Goal: Transaction & Acquisition: Purchase product/service

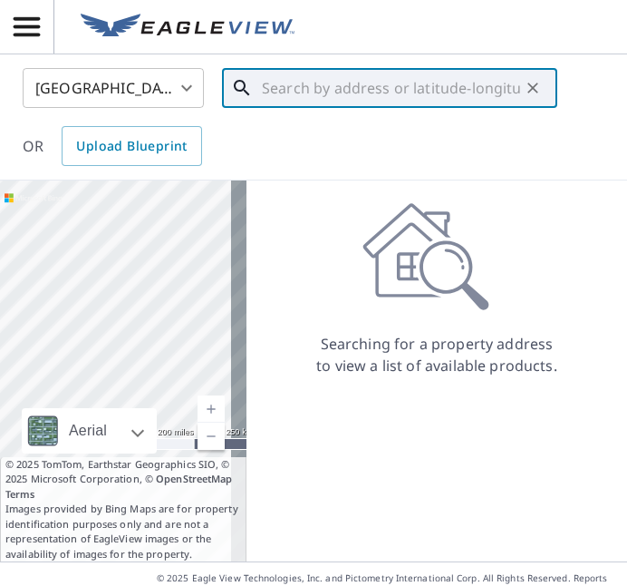
click at [302, 89] on input "text" at bounding box center [391, 88] width 258 height 51
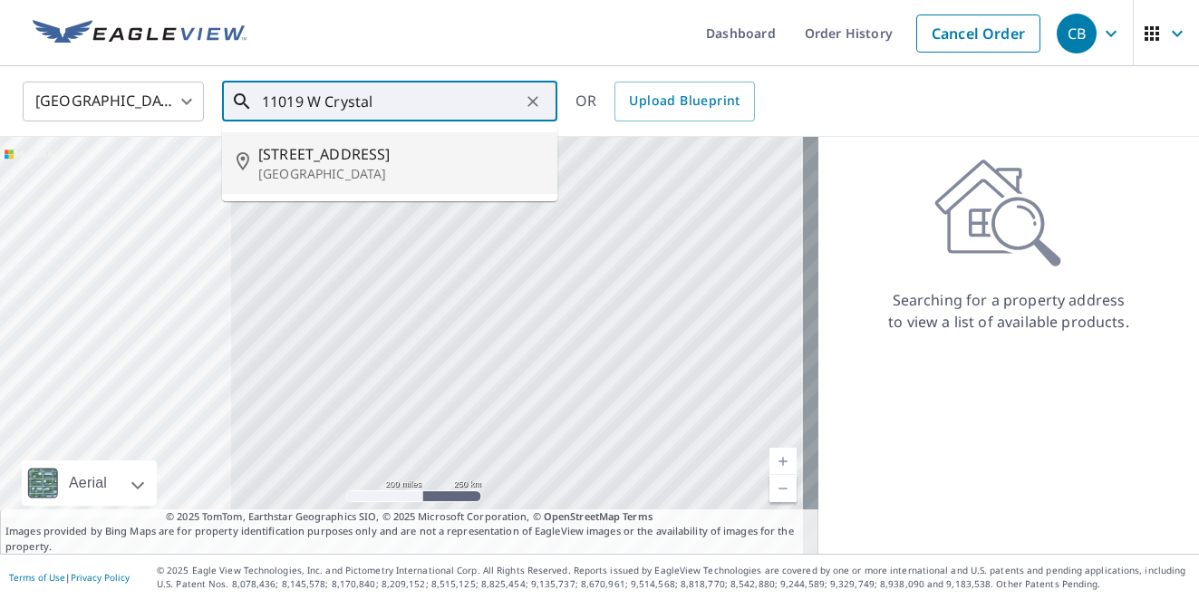
click at [289, 155] on span "[STREET_ADDRESS]" at bounding box center [400, 154] width 285 height 22
type input "[STREET_ADDRESS]"
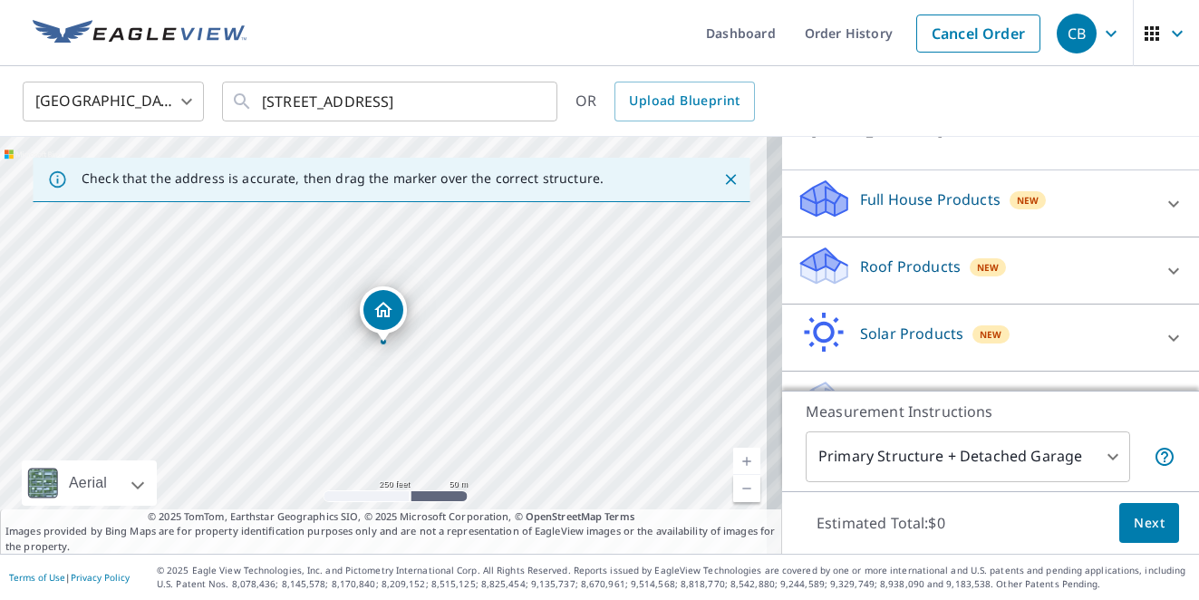
scroll to position [151, 0]
click at [626, 218] on icon at bounding box center [1174, 207] width 22 height 22
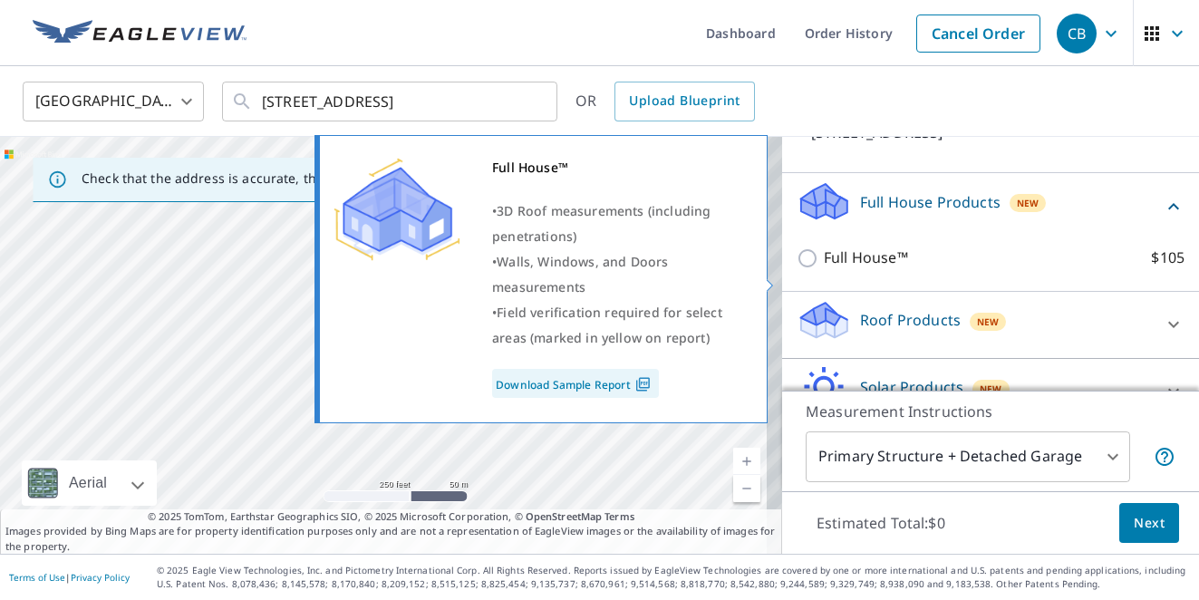
click at [626, 269] on input "Full House™ $105" at bounding box center [810, 258] width 27 height 22
checkbox input "true"
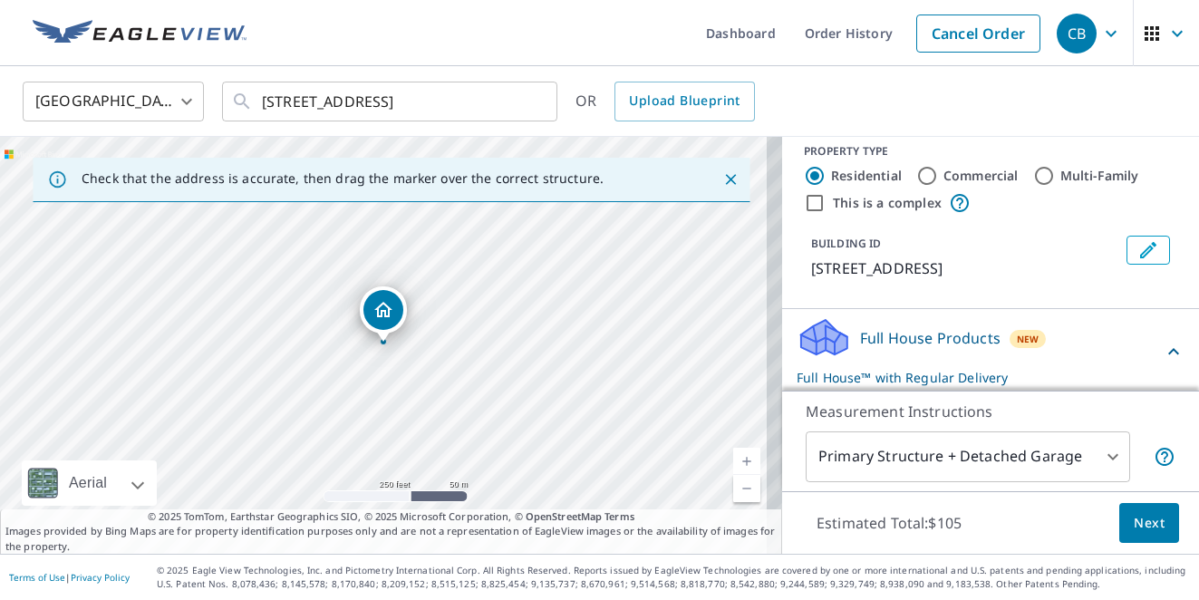
scroll to position [0, 0]
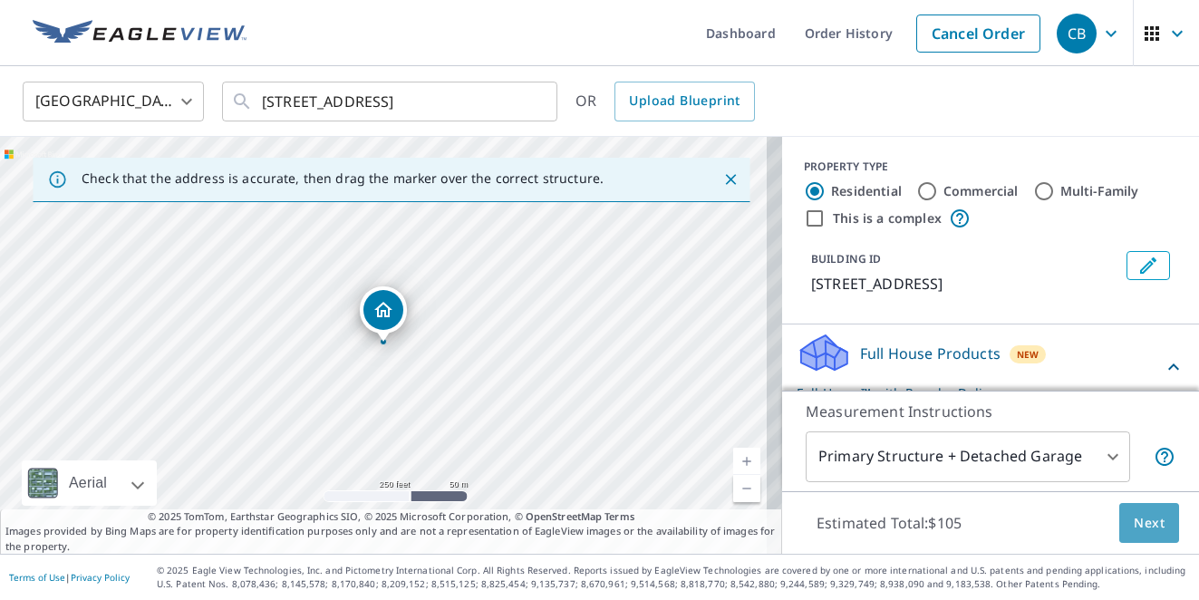
click at [626, 532] on span "Next" at bounding box center [1149, 523] width 31 height 23
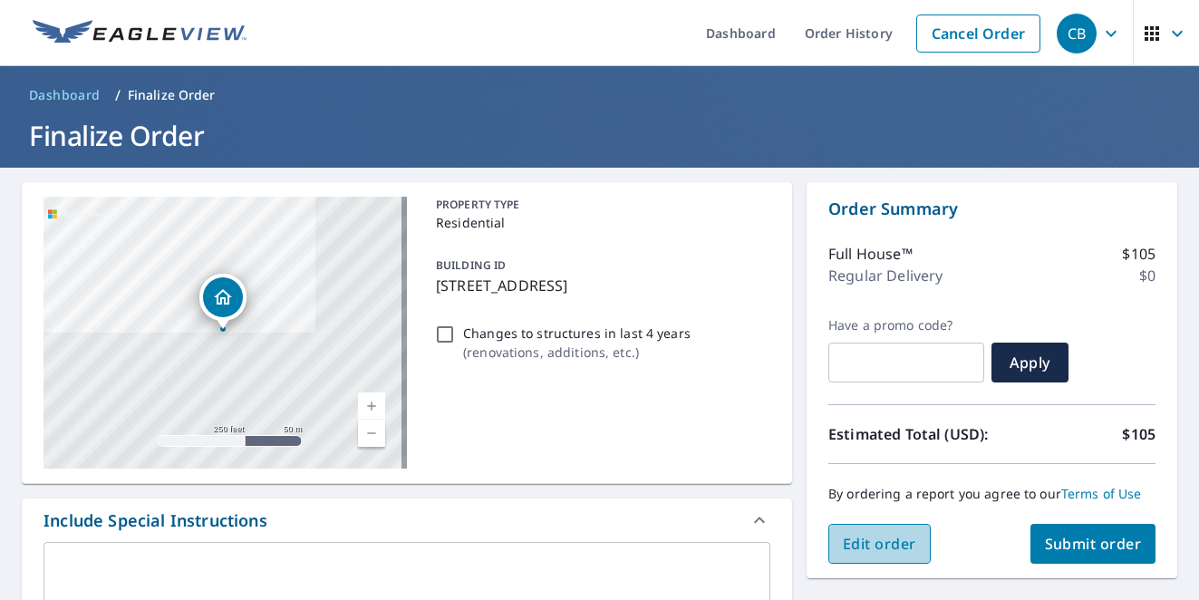
click at [626, 544] on span "Edit order" at bounding box center [879, 544] width 73 height 20
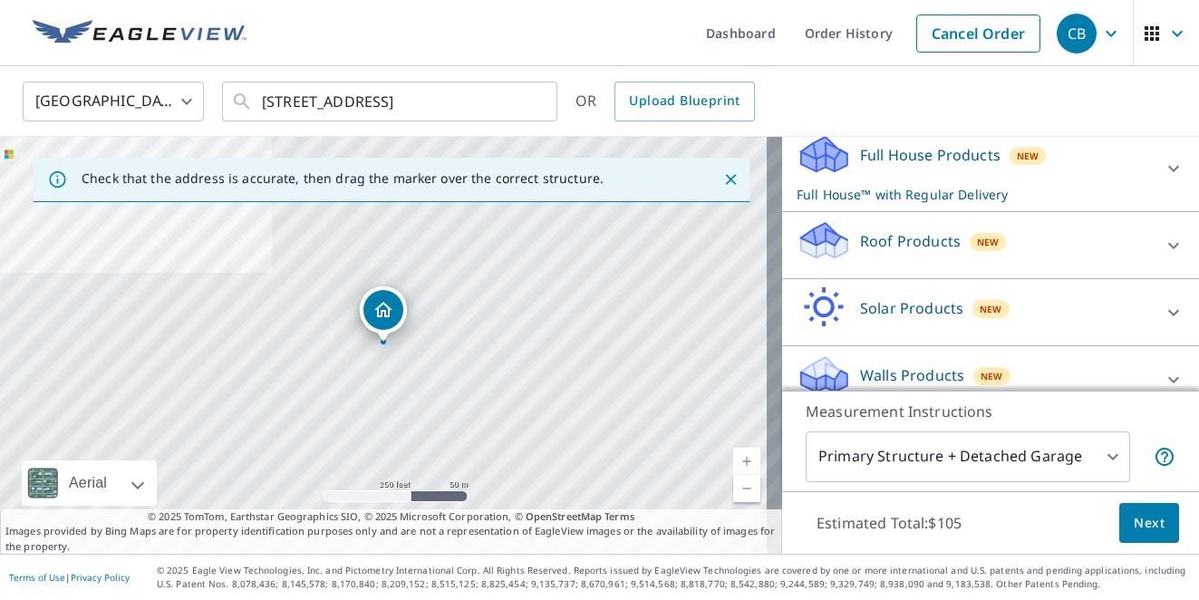
scroll to position [243, 0]
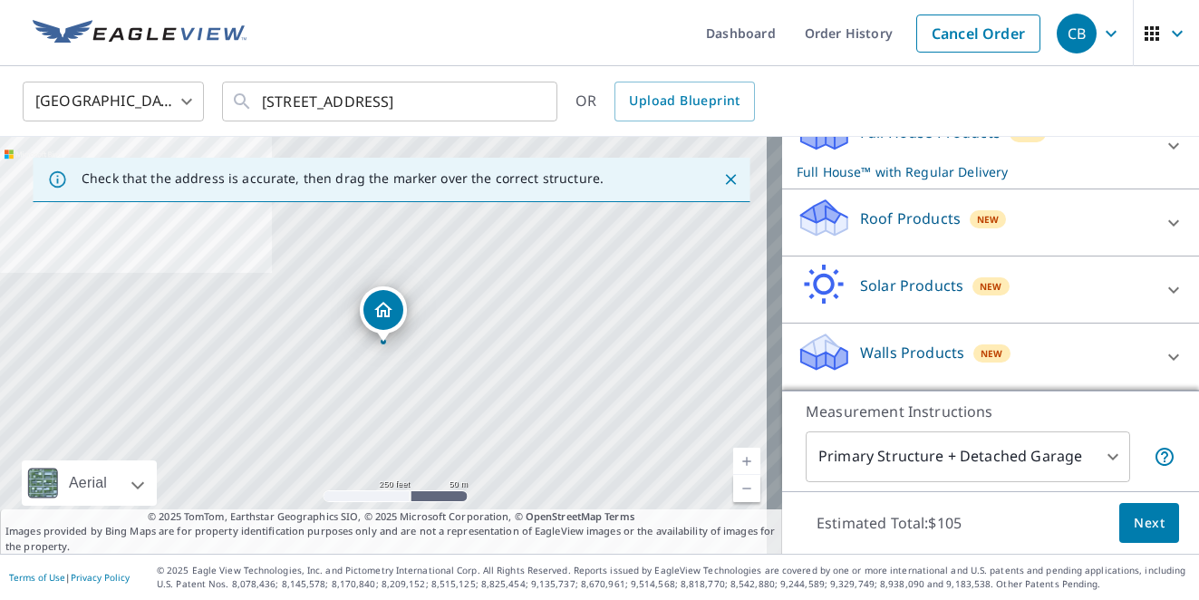
click at [626, 457] on body "CB CB Dashboard Order History Cancel Order CB [GEOGRAPHIC_DATA] [GEOGRAPHIC_DAT…" at bounding box center [599, 300] width 1199 height 600
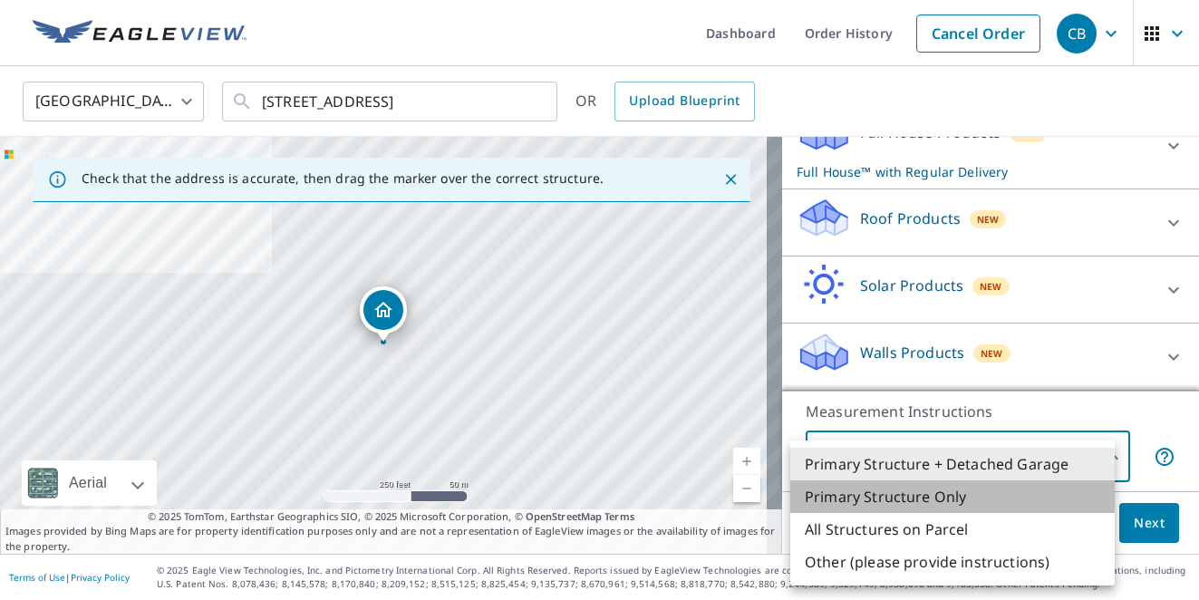
click at [626, 495] on li "Primary Structure Only" at bounding box center [952, 496] width 325 height 33
type input "2"
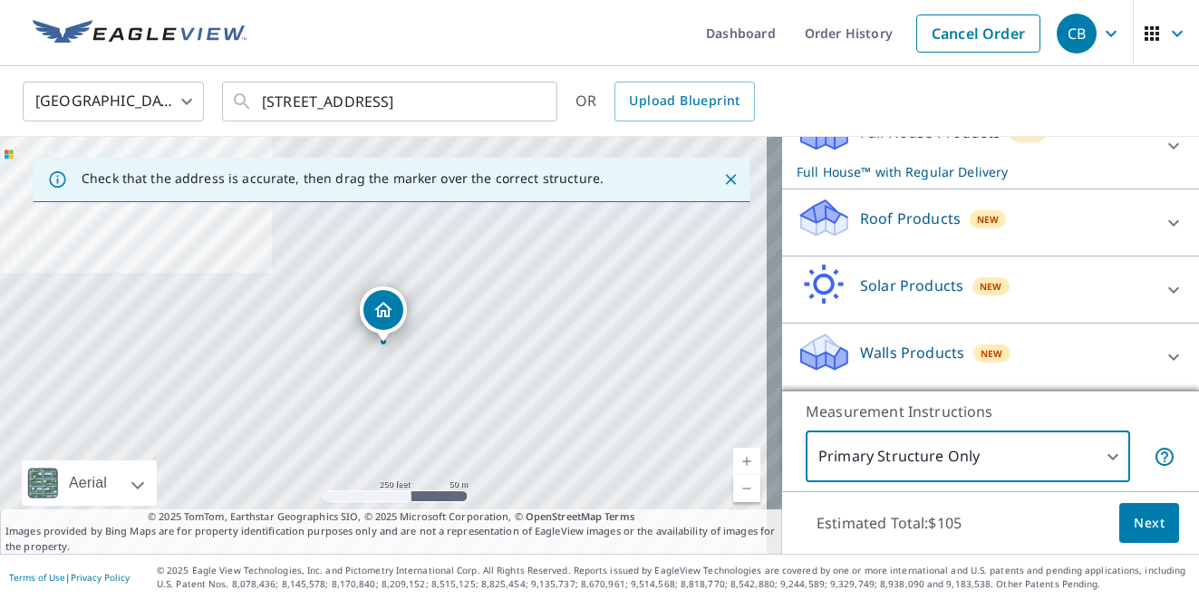
click at [626, 520] on button "Next" at bounding box center [1150, 523] width 60 height 41
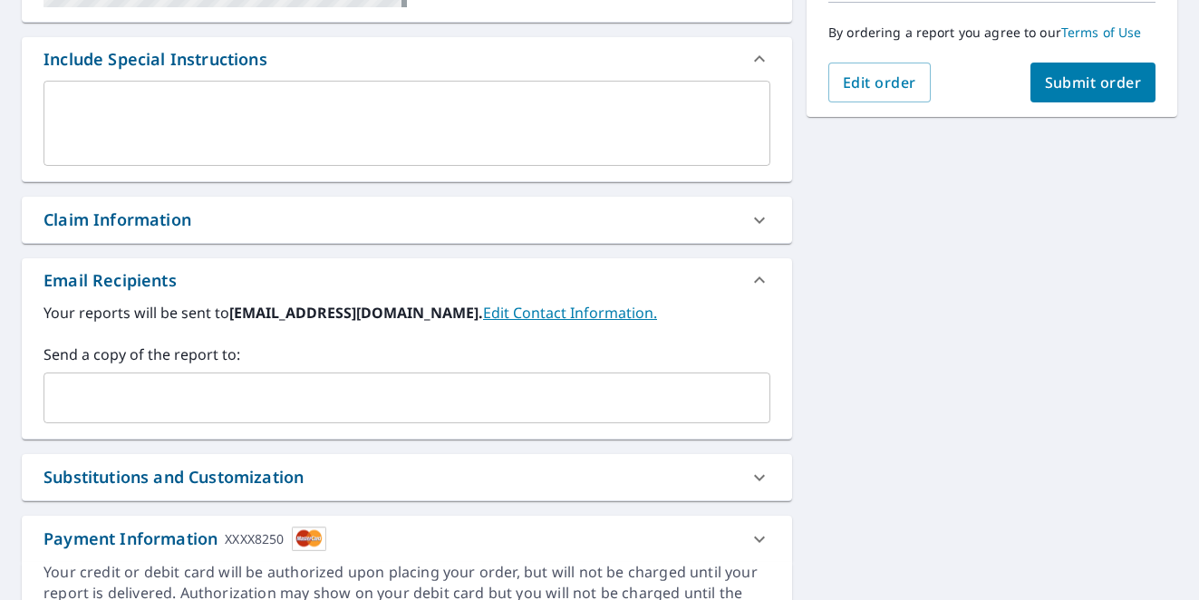
scroll to position [492, 0]
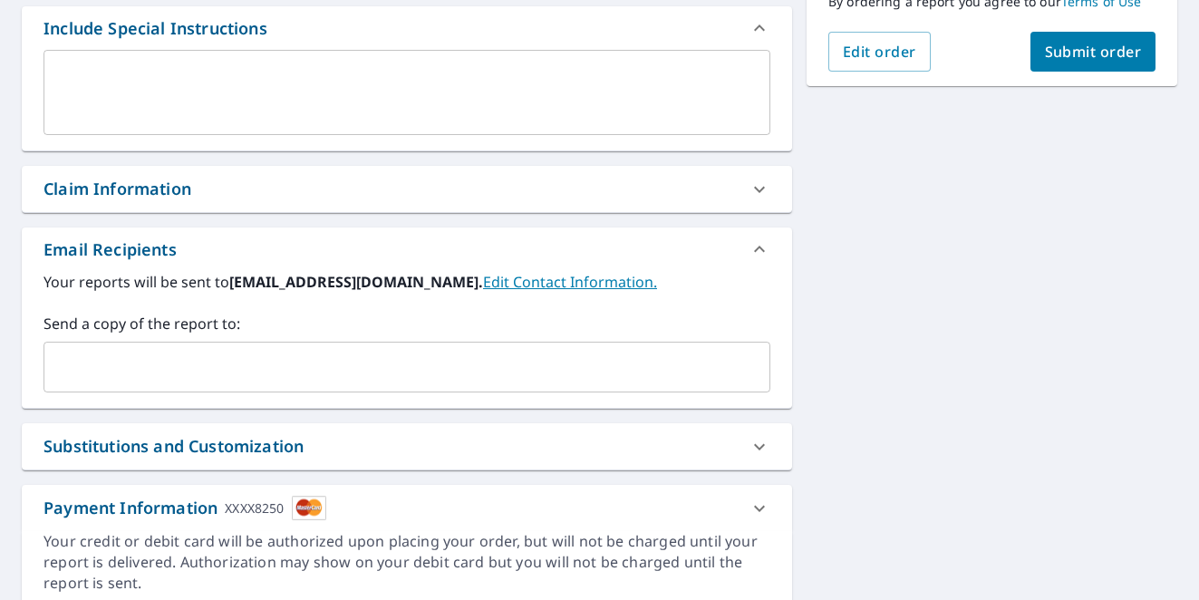
click at [53, 371] on input "text" at bounding box center [394, 367] width 684 height 34
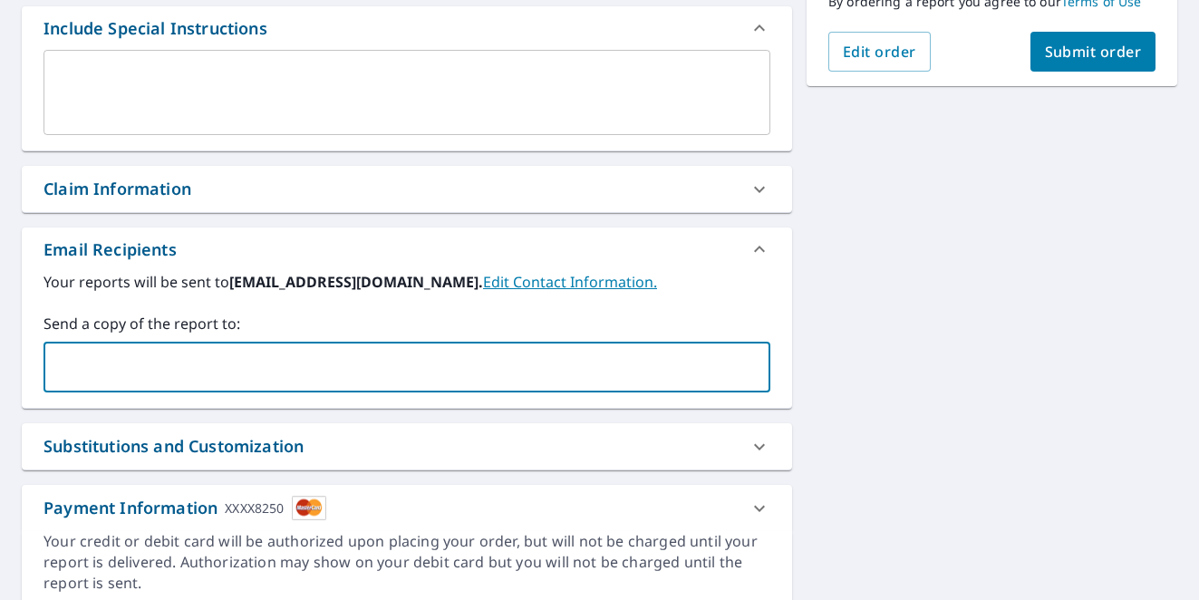
type input "o"
type input "[EMAIL_ADDRESS][DOMAIN_NAME]"
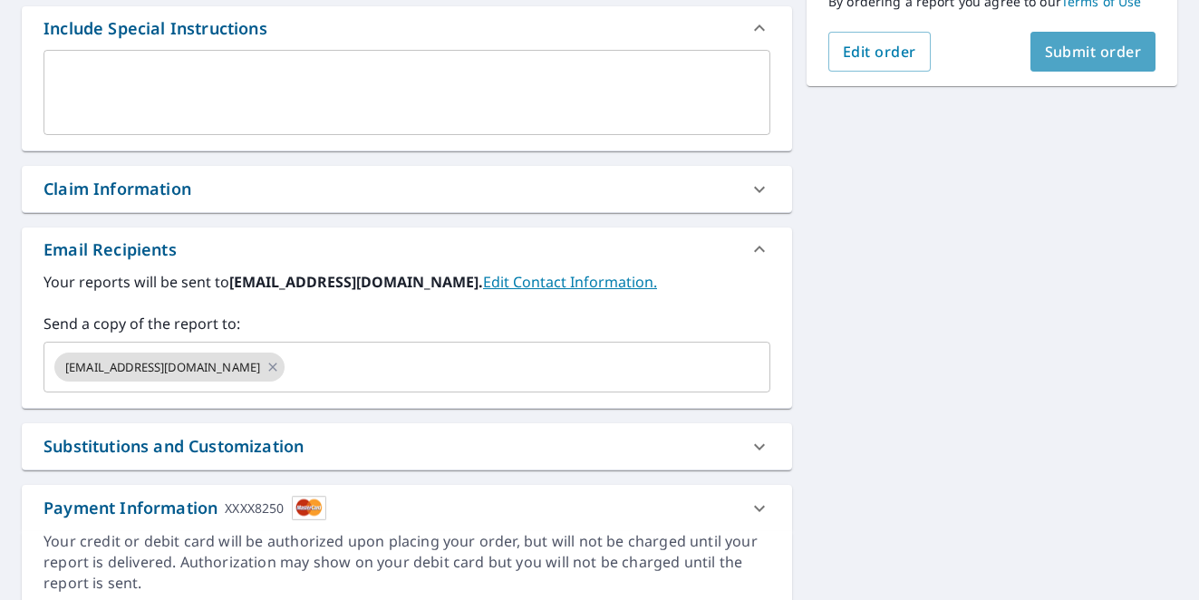
click at [626, 55] on span "Submit order" at bounding box center [1093, 52] width 97 height 20
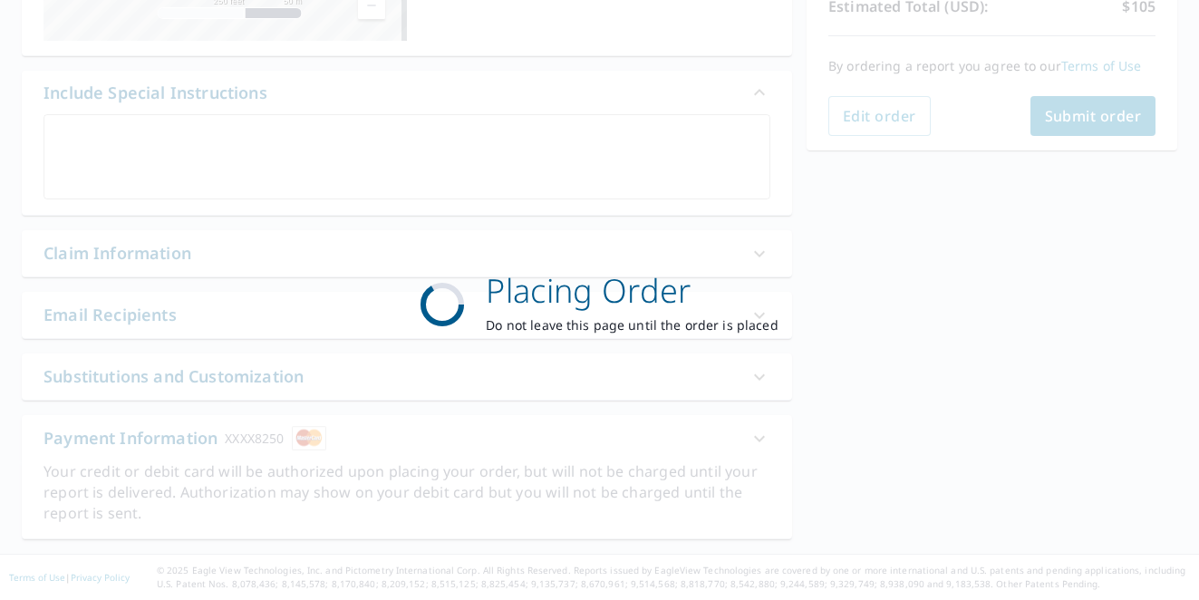
scroll to position [428, 0]
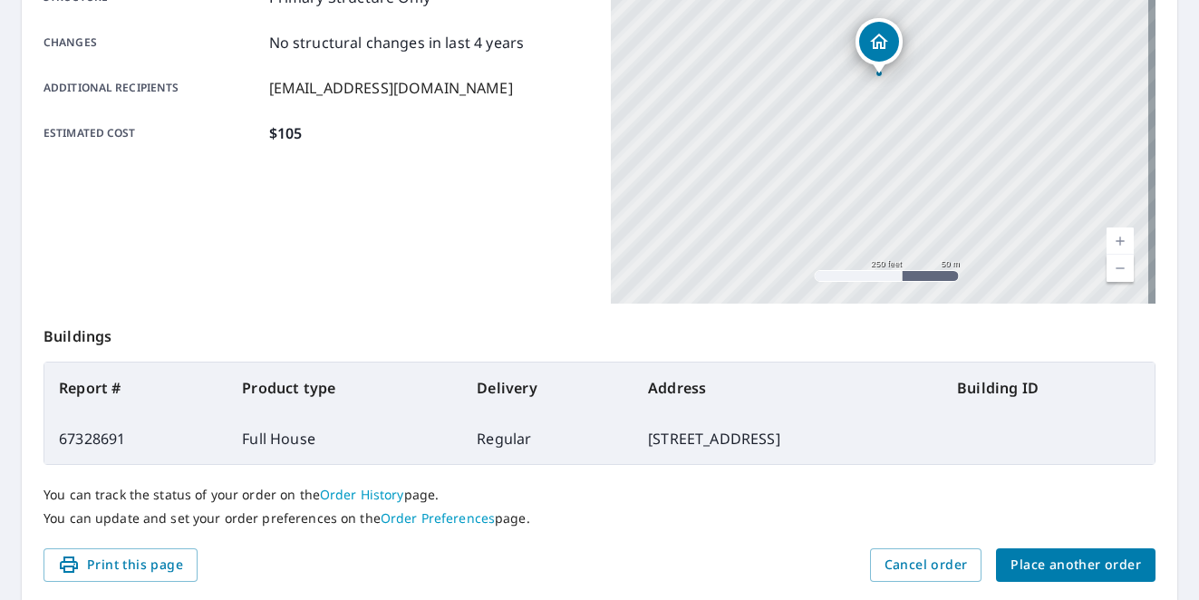
scroll to position [416, 0]
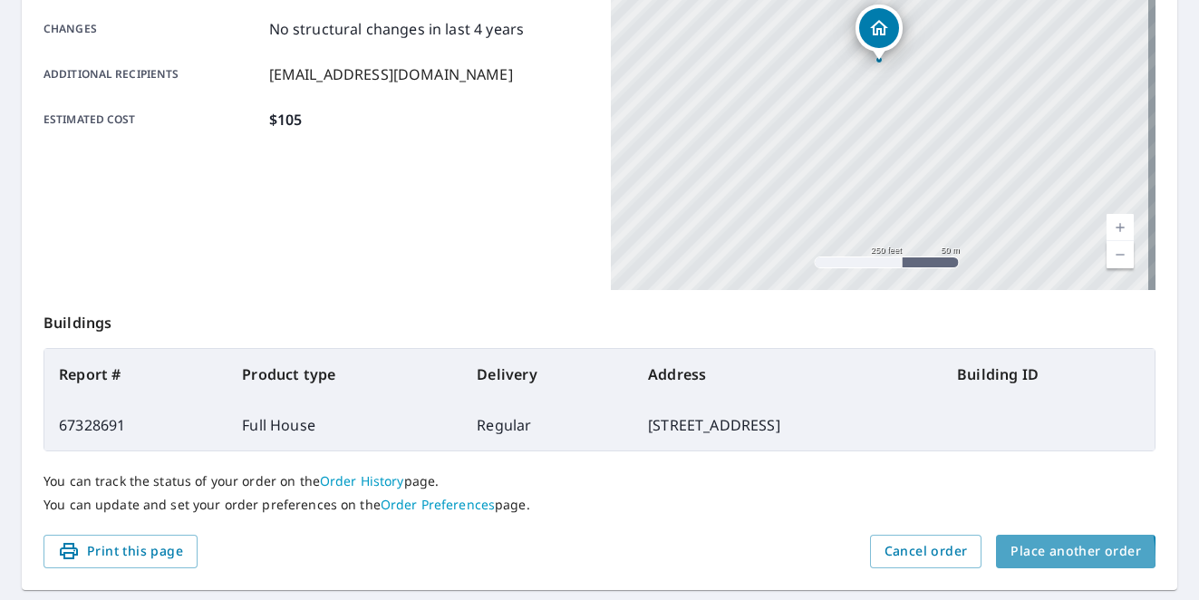
click at [626, 558] on span "Place another order" at bounding box center [1076, 551] width 131 height 23
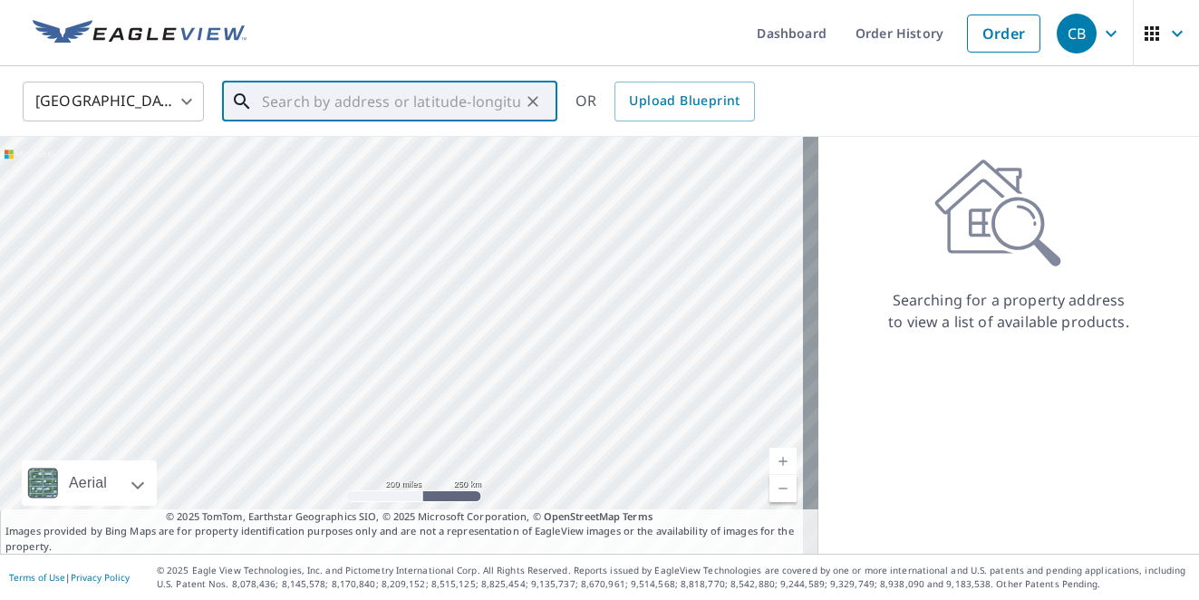
click at [284, 103] on input "text" at bounding box center [391, 101] width 258 height 51
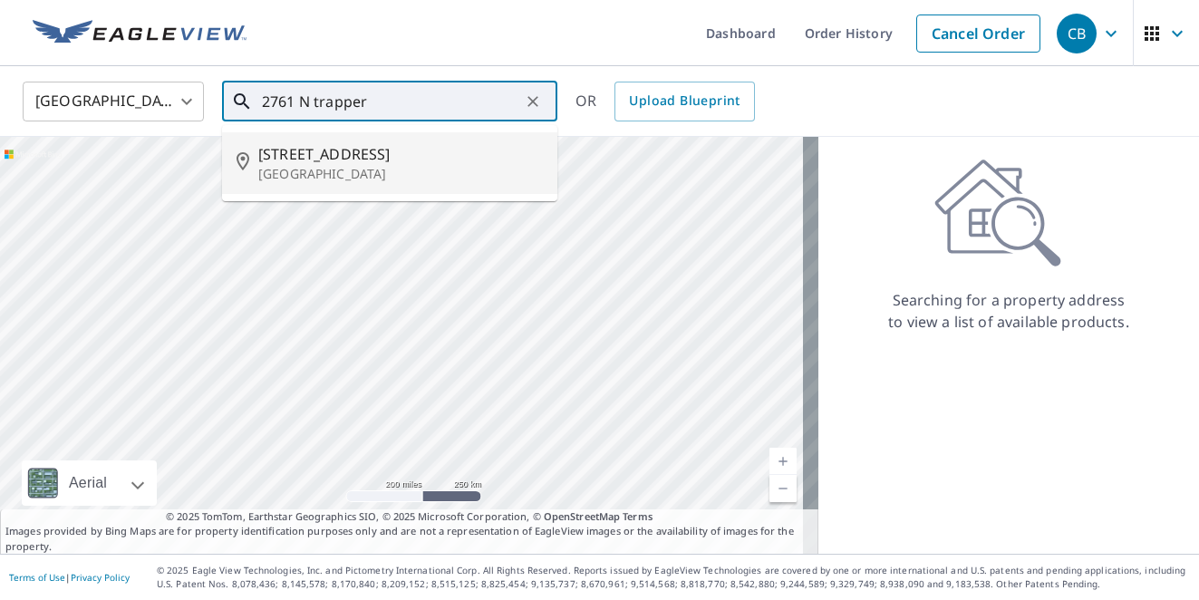
click at [275, 156] on span "[STREET_ADDRESS]" at bounding box center [400, 154] width 285 height 22
type input "[STREET_ADDRESS]"
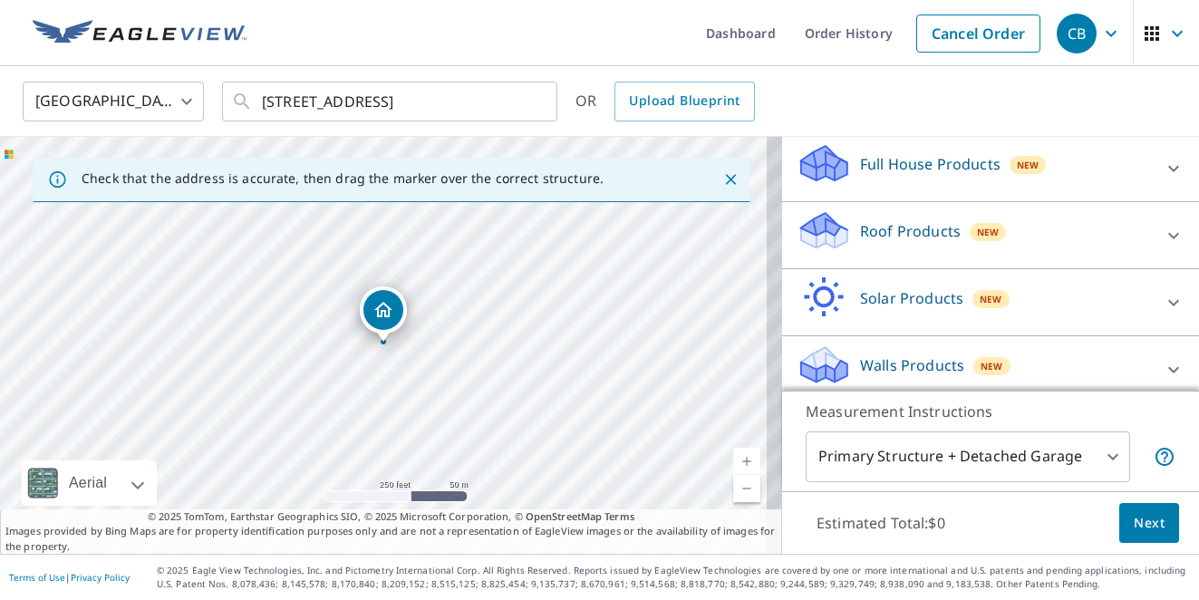
scroll to position [202, 0]
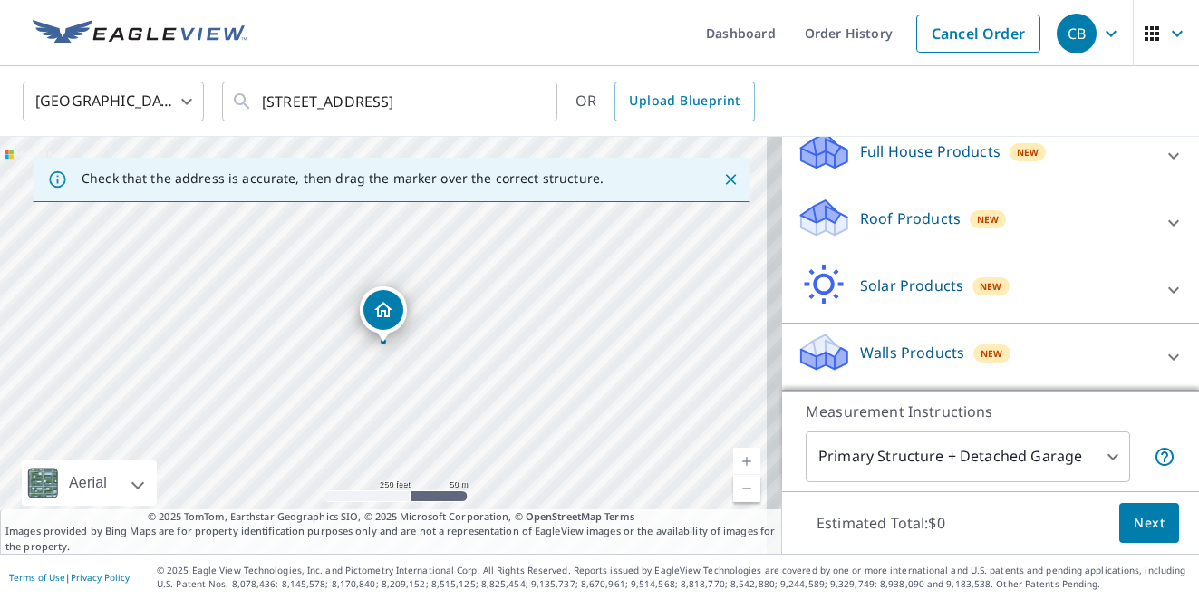
click at [626, 349] on icon at bounding box center [824, 359] width 46 height 22
click at [626, 358] on icon at bounding box center [1174, 357] width 11 height 6
click at [626, 356] on icon at bounding box center [821, 361] width 9 height 16
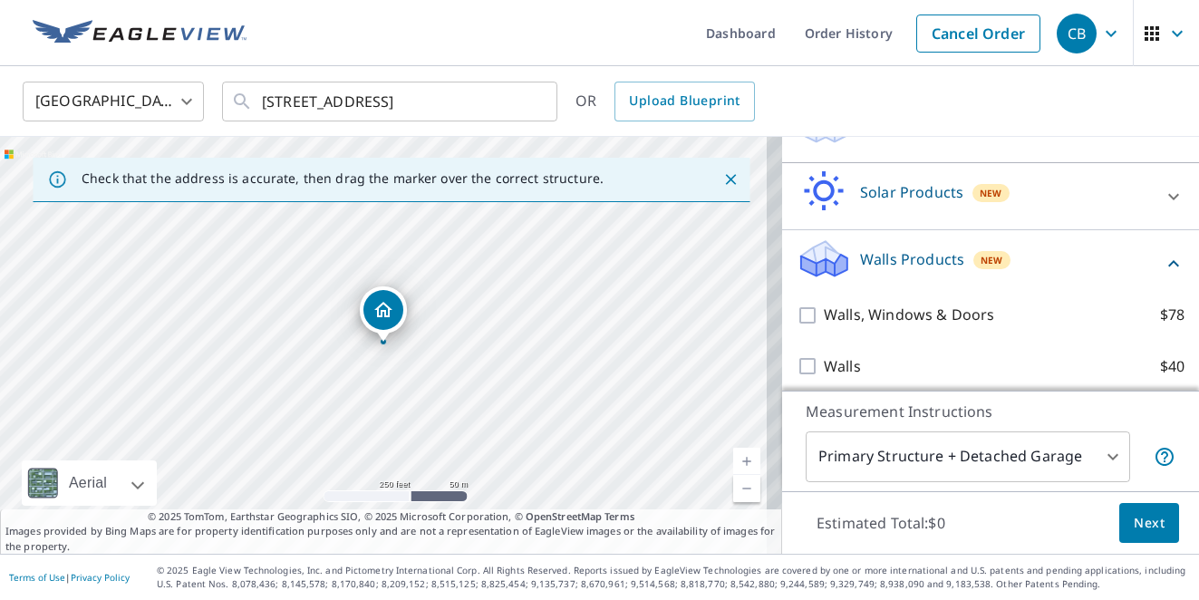
scroll to position [305, 0]
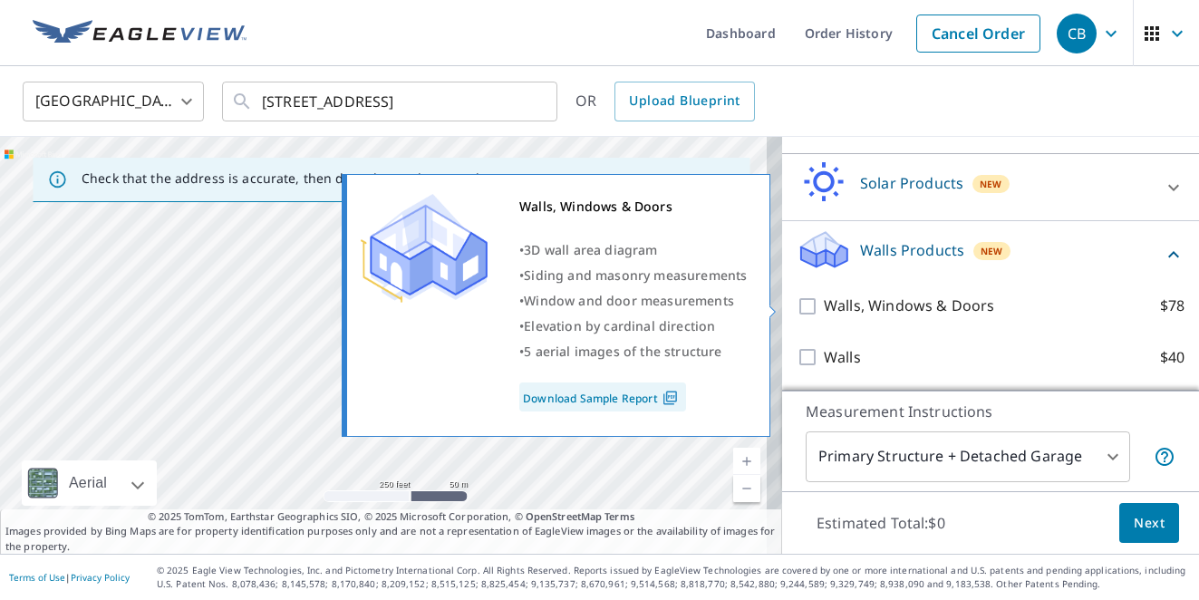
click at [626, 303] on input "Walls, Windows & Doors $78" at bounding box center [810, 307] width 27 height 22
checkbox input "true"
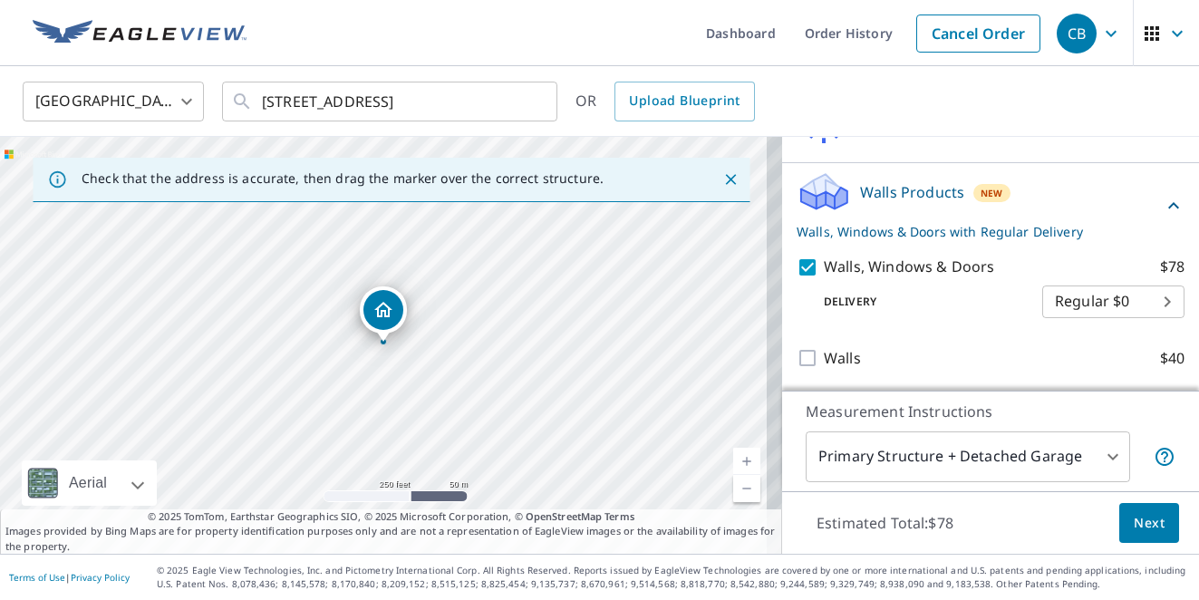
scroll to position [364, 0]
click at [626, 462] on body "CB CB Dashboard Order History Cancel Order CB [GEOGRAPHIC_DATA] [GEOGRAPHIC_DAT…" at bounding box center [599, 300] width 1199 height 600
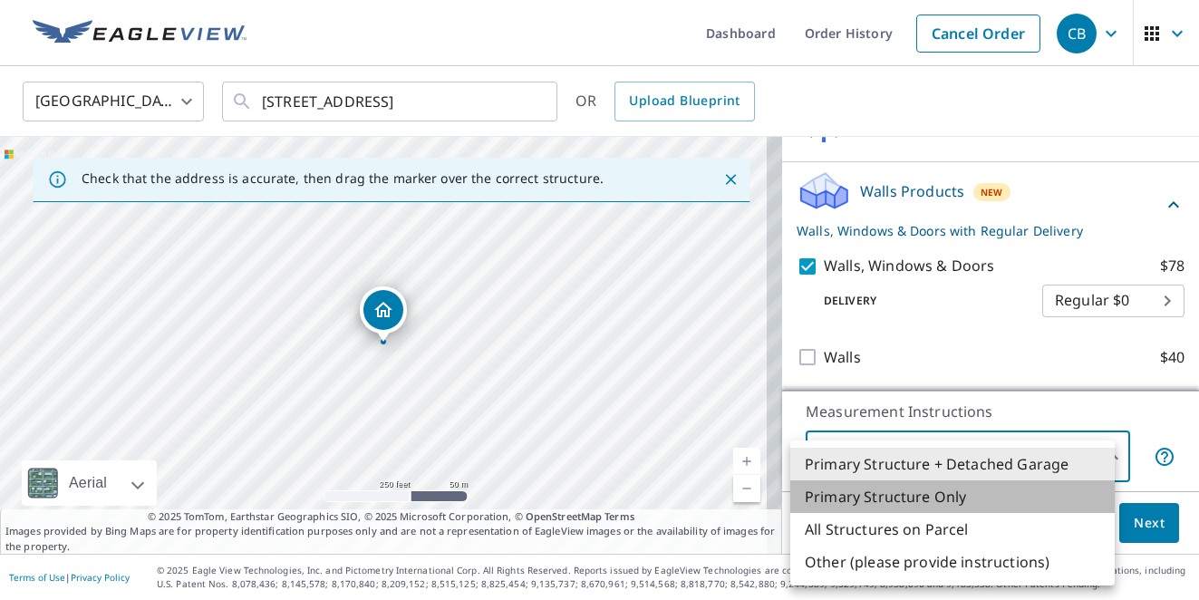
click at [626, 497] on li "Primary Structure Only" at bounding box center [952, 496] width 325 height 33
type input "2"
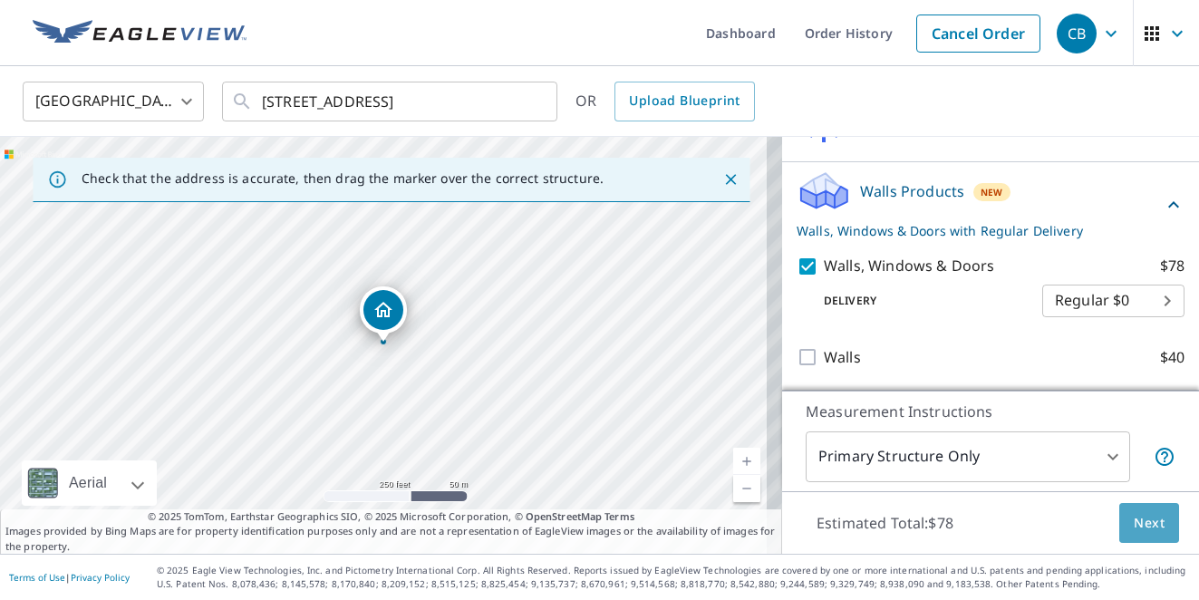
click at [626, 525] on span "Next" at bounding box center [1149, 523] width 31 height 23
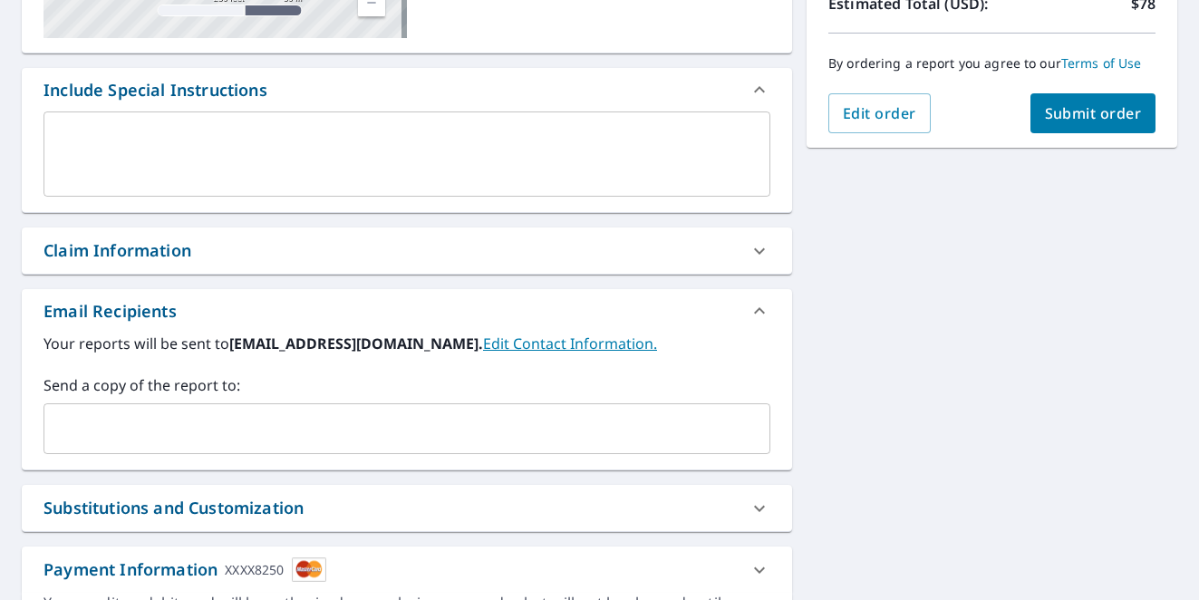
scroll to position [471, 0]
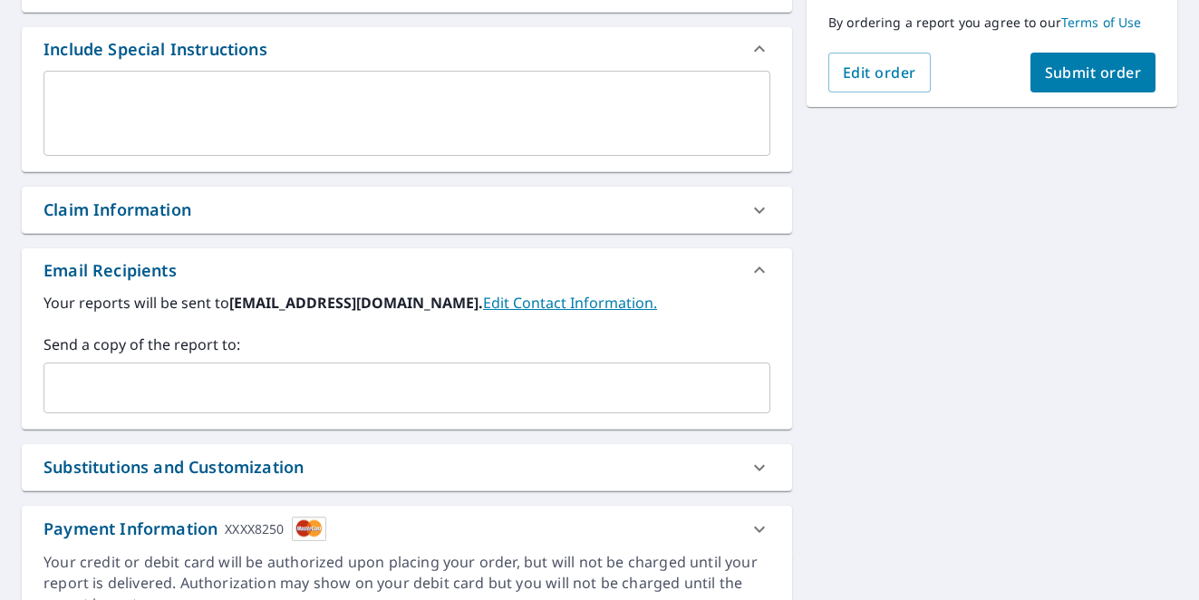
click at [222, 382] on input "text" at bounding box center [394, 388] width 684 height 34
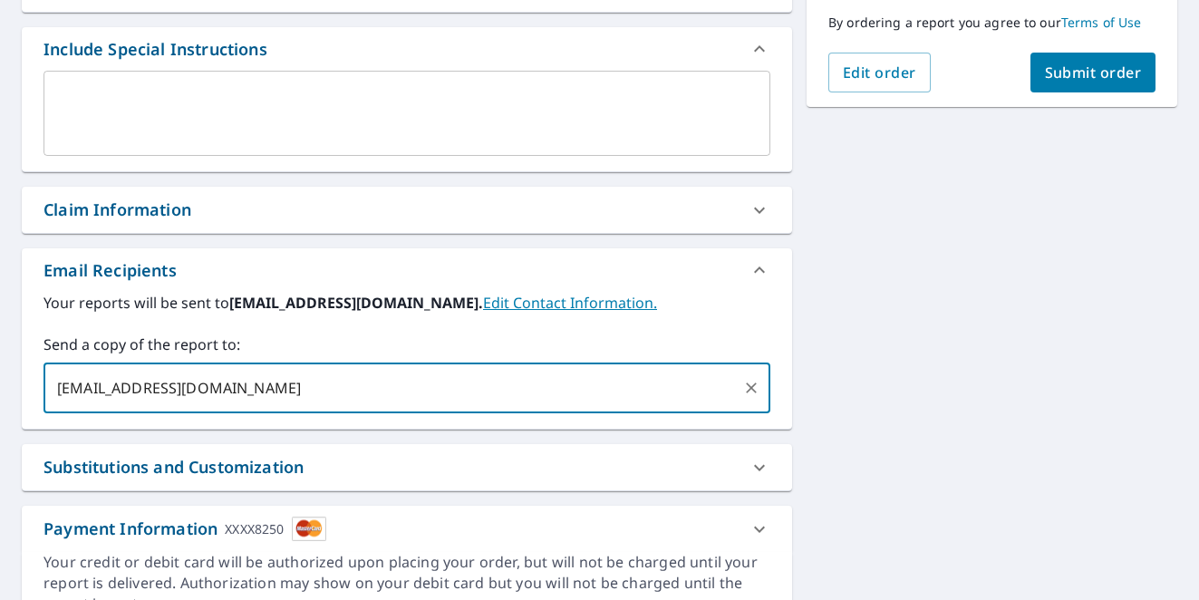
type input "[EMAIL_ADDRESS][DOMAIN_NAME]"
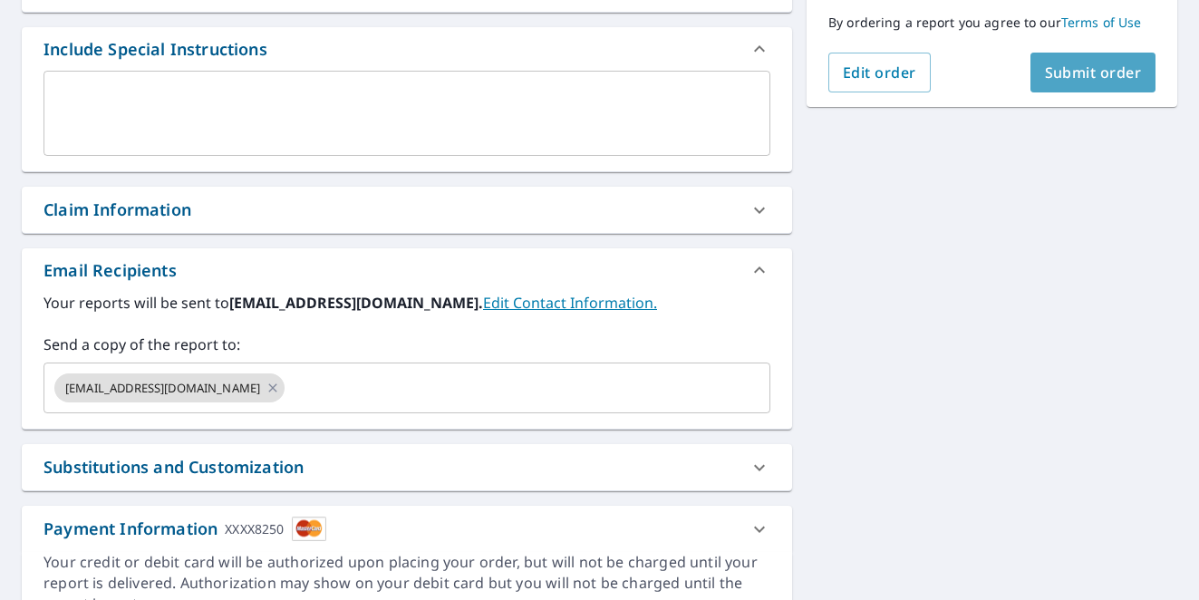
click at [626, 76] on span "Submit order" at bounding box center [1093, 73] width 97 height 20
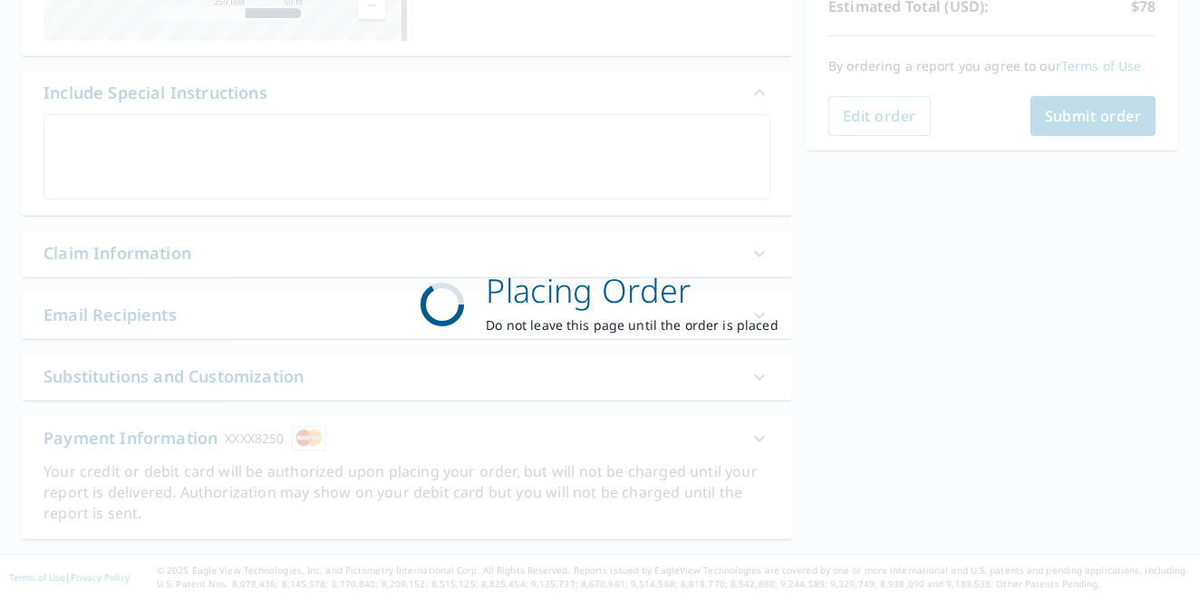
scroll to position [428, 0]
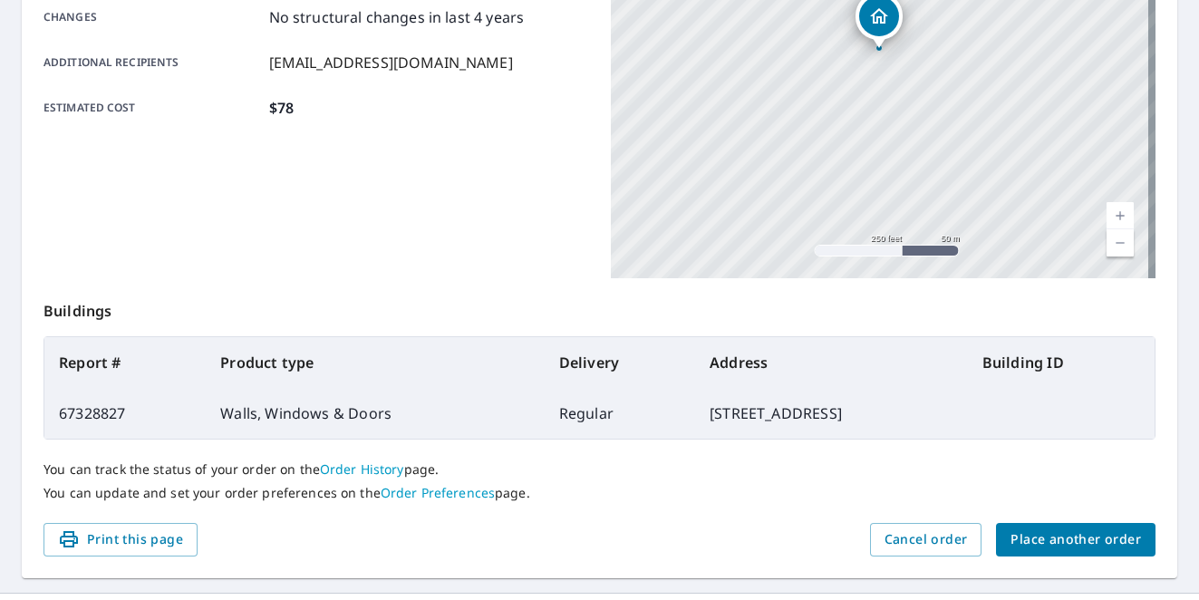
click at [626, 237] on link "Current Level 17, Zoom Out" at bounding box center [1120, 242] width 27 height 27
